Goal: Find contact information

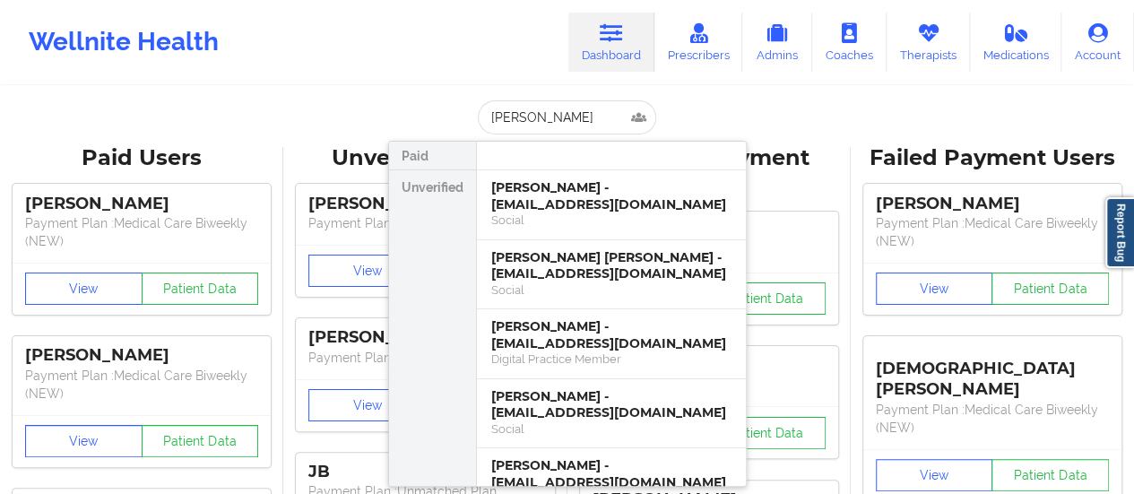
scroll to position [511, 0]
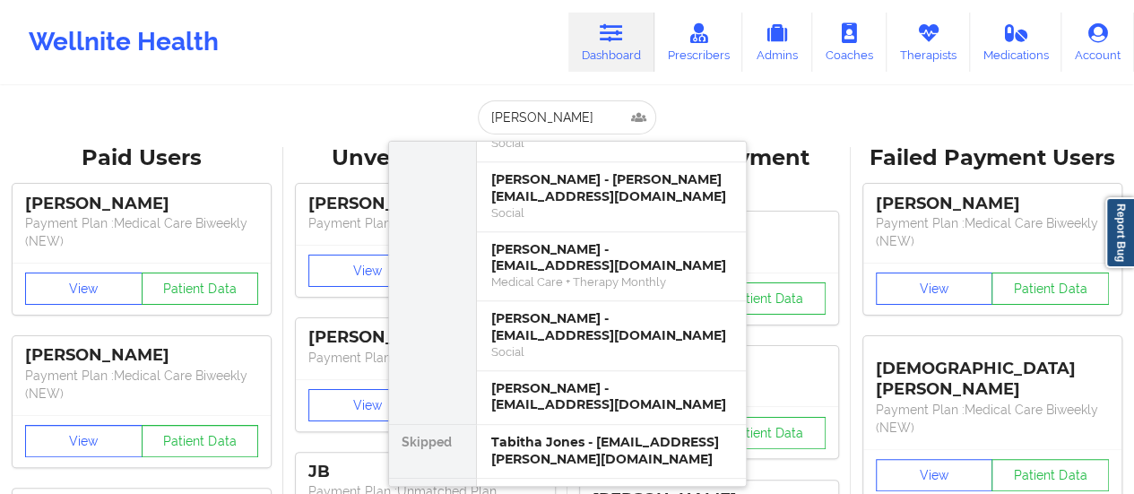
click at [550, 108] on input "[PERSON_NAME]" at bounding box center [566, 117] width 177 height 34
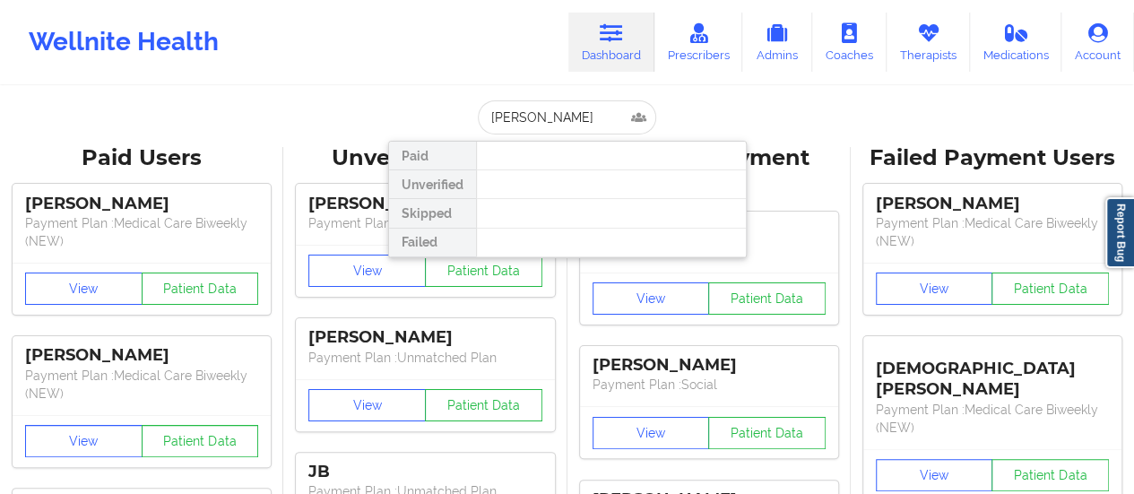
drag, startPoint x: 547, startPoint y: 118, endPoint x: 468, endPoint y: 118, distance: 78.9
click at [468, 118] on div "[PERSON_NAME] Paid Unverified Skipped Failed" at bounding box center [567, 117] width 359 height 34
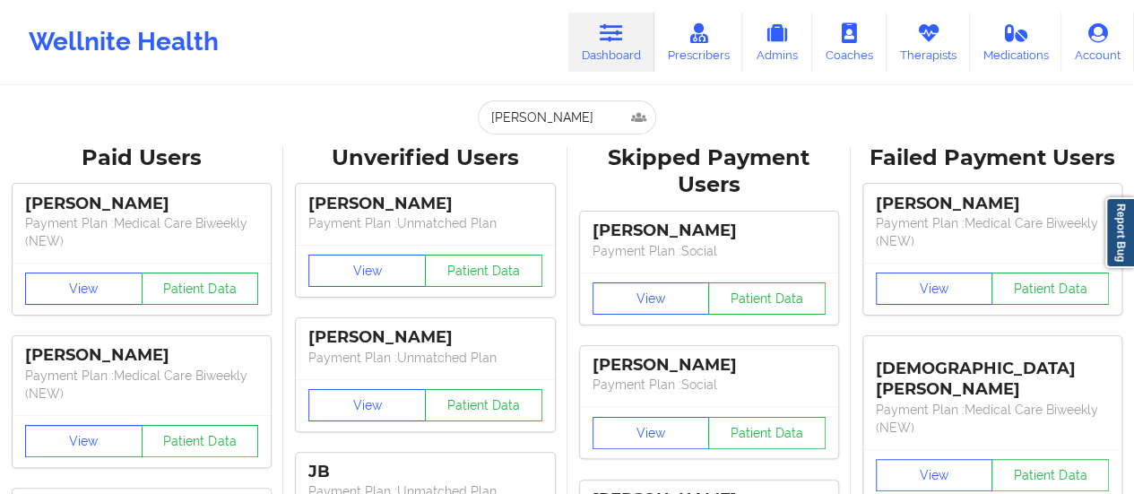
type input "[PERSON_NAME]"
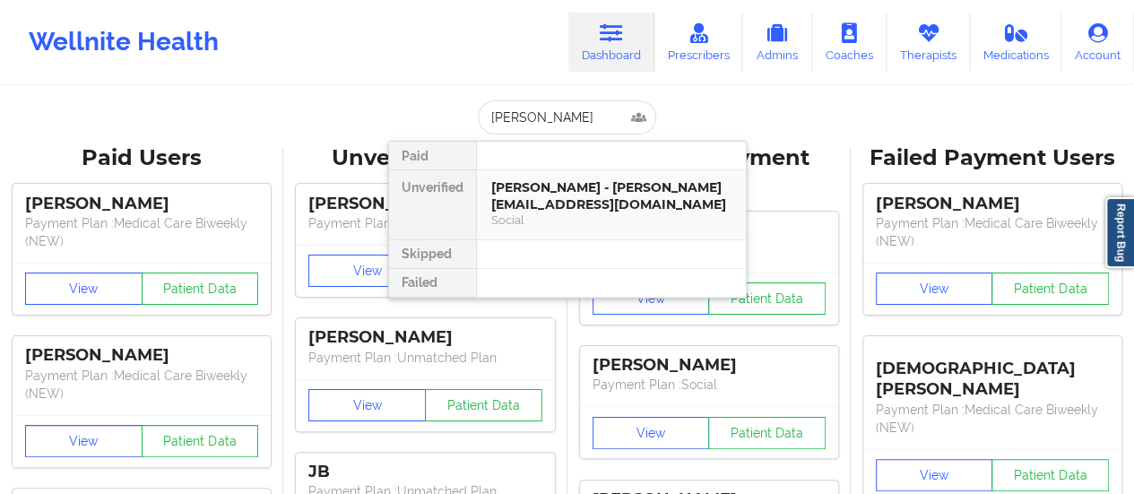
click at [589, 183] on div "[PERSON_NAME] - [PERSON_NAME][EMAIL_ADDRESS][DOMAIN_NAME]" at bounding box center [611, 195] width 240 height 33
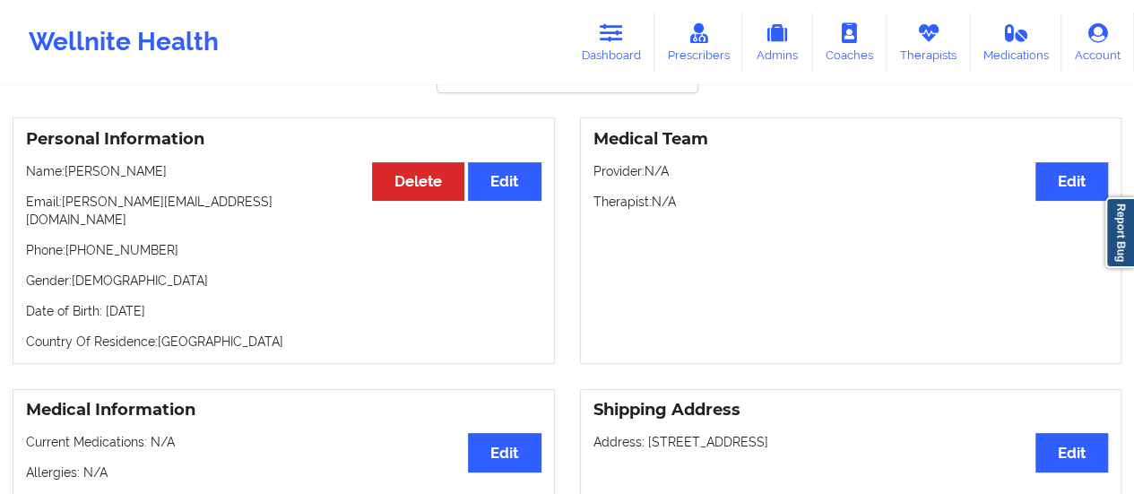
scroll to position [125, 0]
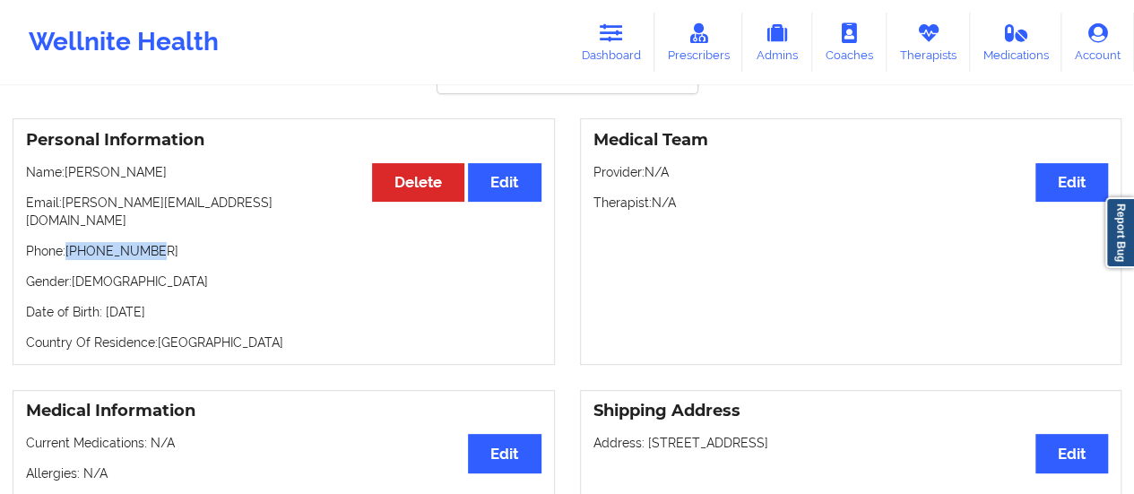
drag, startPoint x: 70, startPoint y: 242, endPoint x: 159, endPoint y: 234, distance: 89.1
click at [159, 242] on p "Phone: [PHONE_NUMBER]" at bounding box center [283, 251] width 515 height 18
copy p "[PHONE_NUMBER]"
drag, startPoint x: 65, startPoint y: 204, endPoint x: 196, endPoint y: 202, distance: 131.8
click at [196, 202] on p "Email: [PERSON_NAME][EMAIL_ADDRESS][DOMAIN_NAME]" at bounding box center [283, 212] width 515 height 36
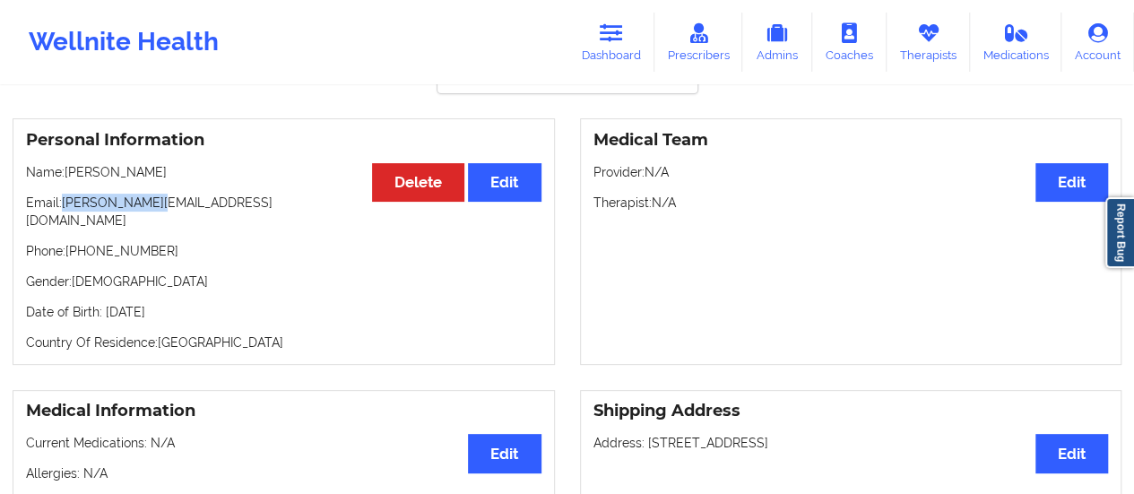
copy p "[PERSON_NAME][EMAIL_ADDRESS][DOMAIN_NAME]"
